Goal: Check status: Check status

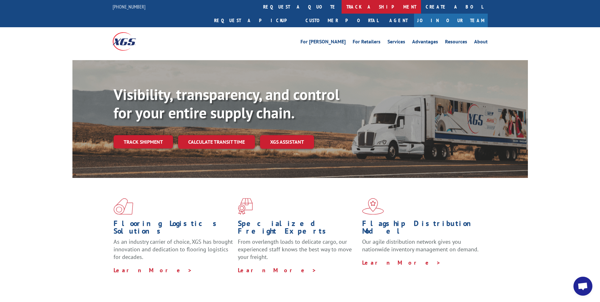
click at [342, 7] on link "track a shipment" at bounding box center [381, 7] width 79 height 14
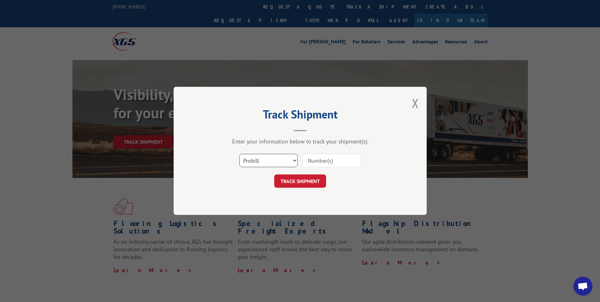
click at [294, 160] on select "Select category... Probill BOL PO" at bounding box center [269, 160] width 58 height 13
select select "bol"
click at [240, 154] on select "Select category... Probill BOL PO" at bounding box center [269, 160] width 58 height 13
click at [312, 159] on input at bounding box center [332, 160] width 58 height 13
type input "2869661"
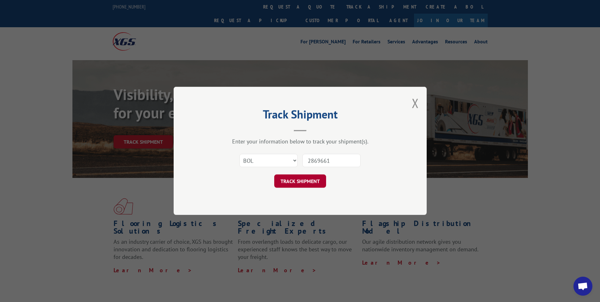
click at [303, 180] on button "TRACK SHIPMENT" at bounding box center [300, 181] width 52 height 13
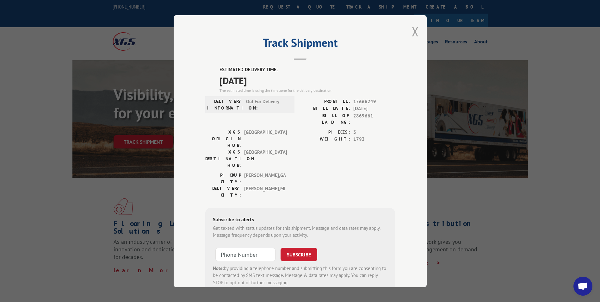
click at [413, 32] on button "Close modal" at bounding box center [415, 31] width 7 height 17
